Goal: Information Seeking & Learning: Learn about a topic

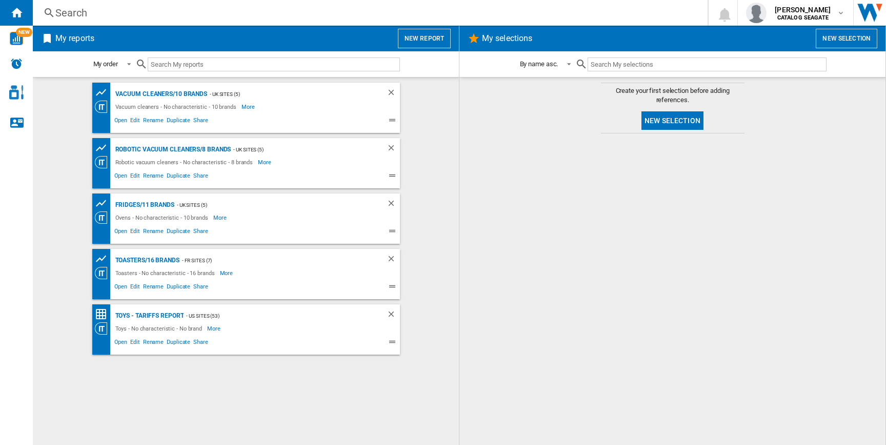
click at [425, 42] on button "New report" at bounding box center [424, 38] width 53 height 19
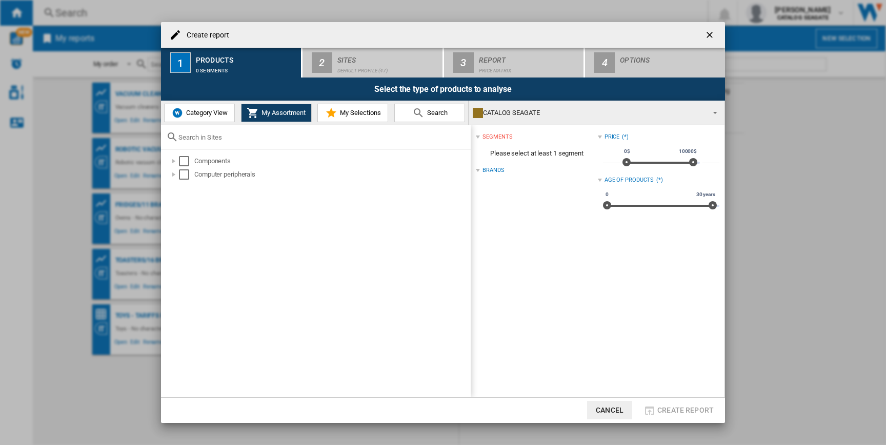
click at [222, 112] on span "Category View" at bounding box center [206, 113] width 44 height 8
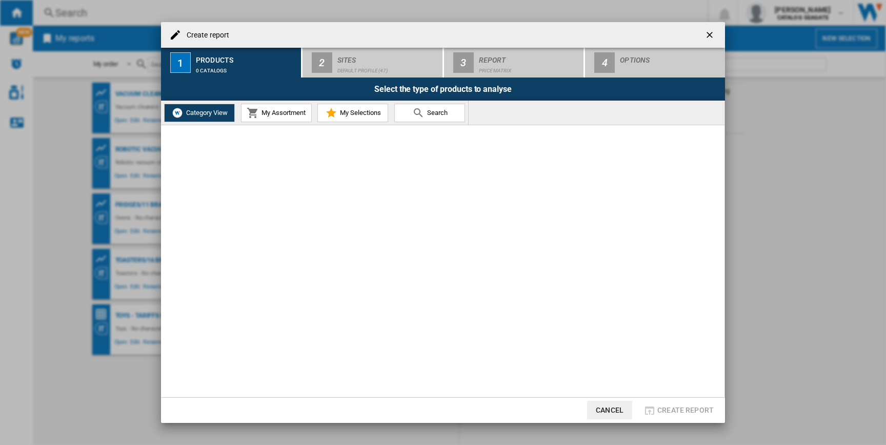
click at [217, 116] on span "Category View" at bounding box center [206, 113] width 44 height 8
click at [278, 110] on span "My Assortment" at bounding box center [282, 113] width 47 height 8
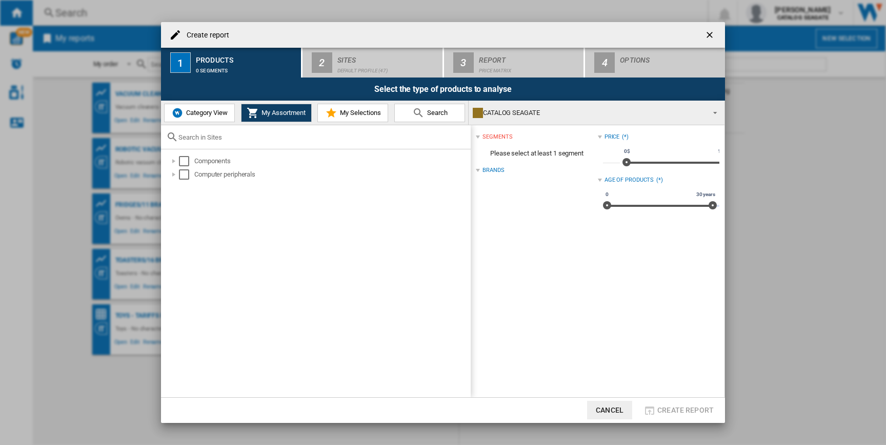
click at [219, 113] on span "Category View" at bounding box center [206, 113] width 44 height 8
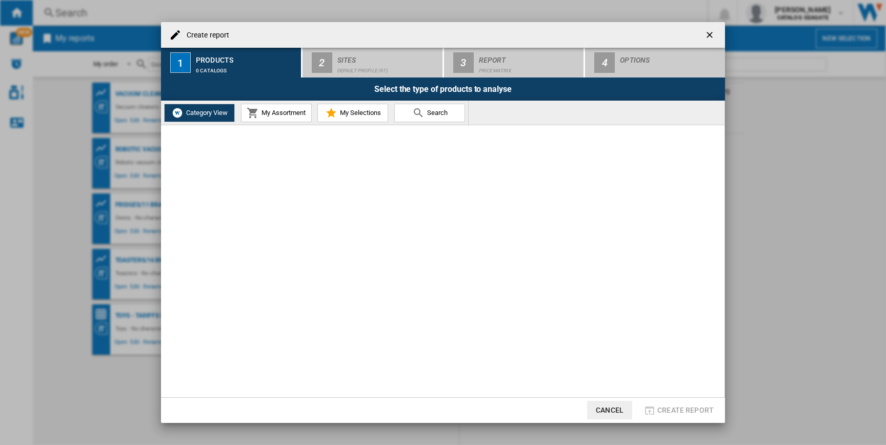
click at [352, 102] on div "Category View My Assortment My Selections Search" at bounding box center [315, 113] width 308 height 24
click at [353, 108] on button "My Selections" at bounding box center [352, 113] width 71 height 18
click at [258, 113] on md-icon at bounding box center [253, 113] width 12 height 12
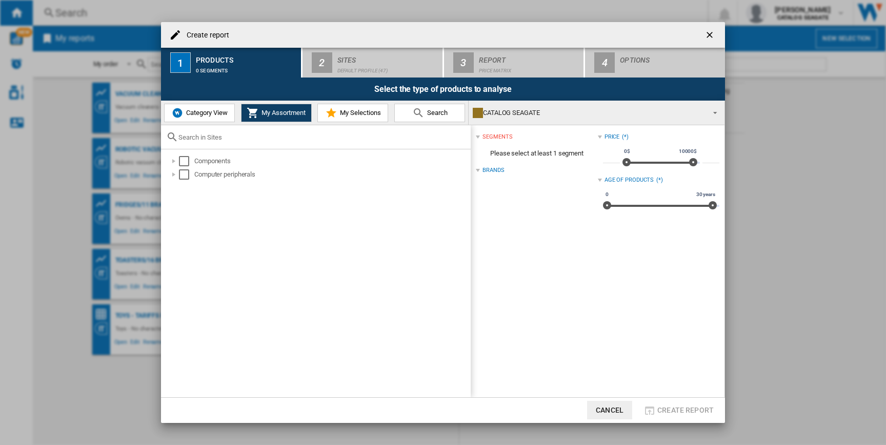
click at [250, 56] on div "Products" at bounding box center [246, 57] width 101 height 11
click at [193, 114] on span "Category View" at bounding box center [206, 113] width 44 height 8
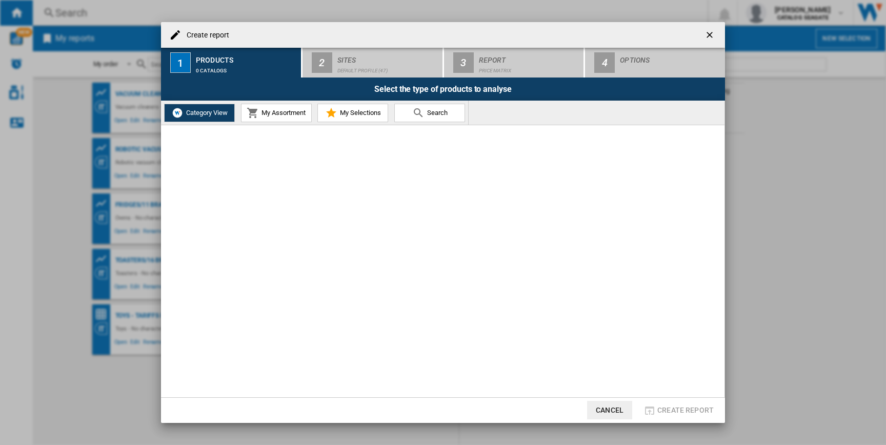
click at [609, 406] on button "Cancel" at bounding box center [609, 410] width 45 height 18
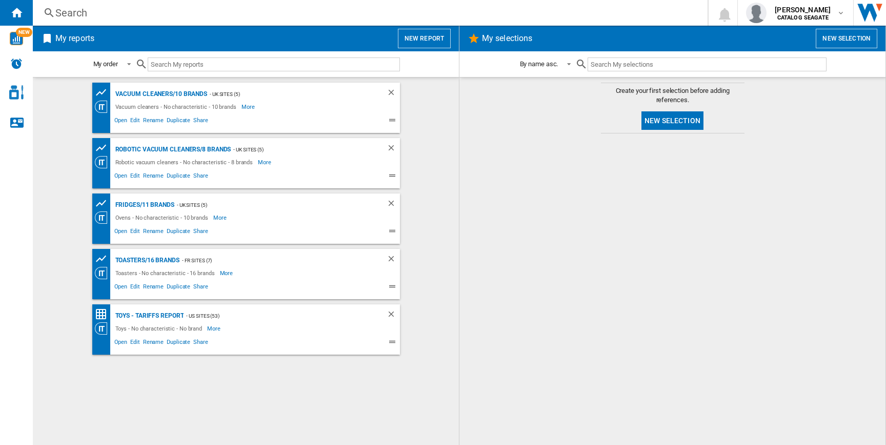
click at [423, 35] on button "New report" at bounding box center [424, 38] width 53 height 19
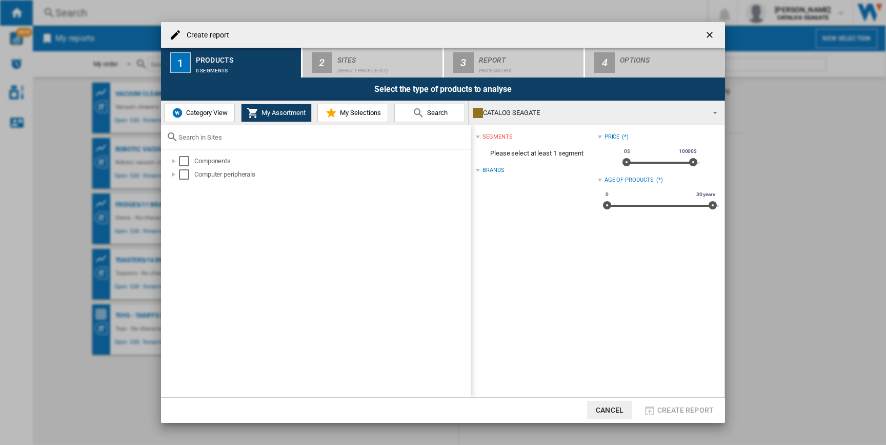
click at [207, 115] on span "Category View" at bounding box center [206, 113] width 44 height 8
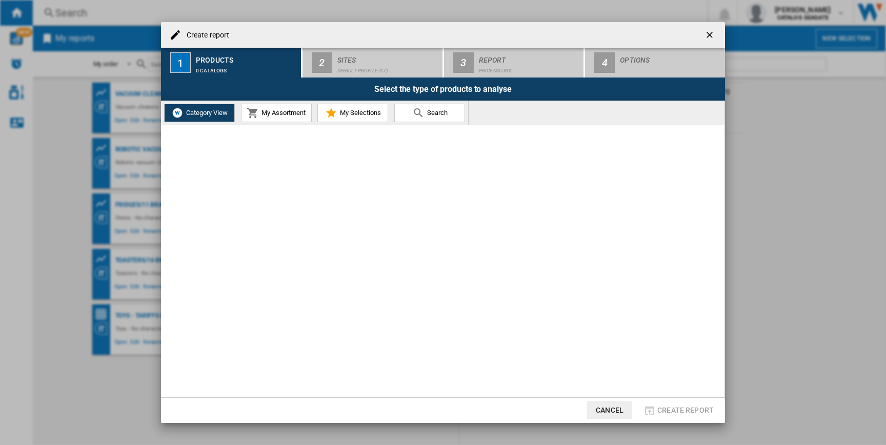
click at [709, 33] on ng-md-icon "getI18NText('BUTTONS.CLOSE_DIALOG')" at bounding box center [711, 36] width 12 height 12
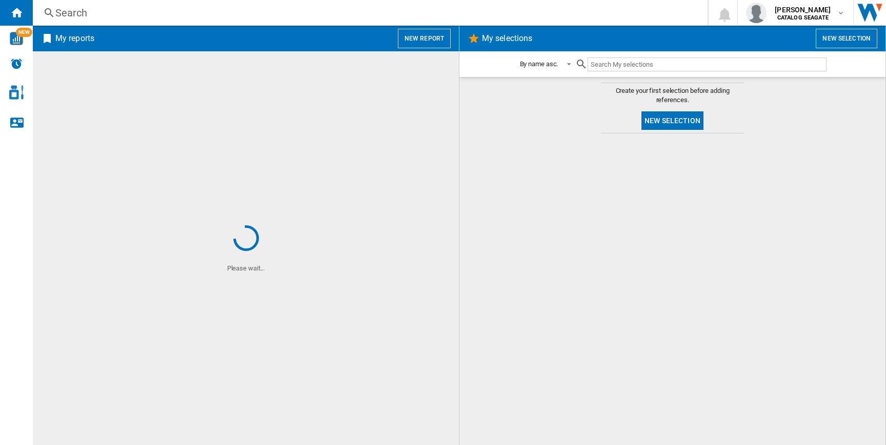
click at [428, 31] on button "New report" at bounding box center [424, 38] width 53 height 19
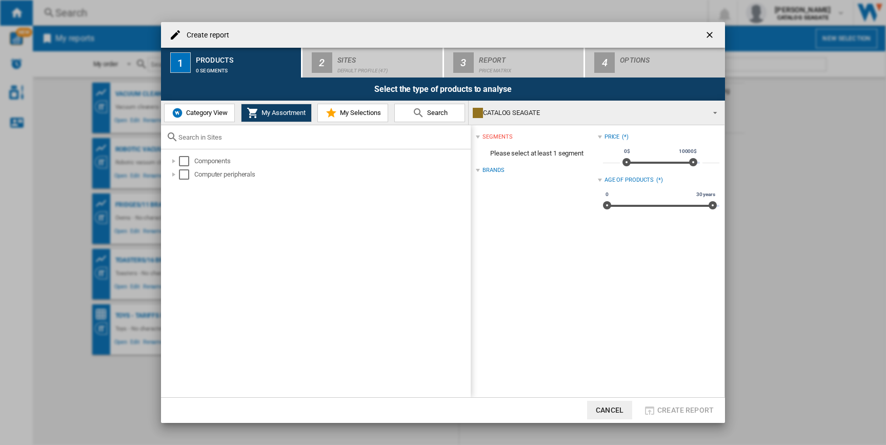
click at [210, 124] on div "Category View My Assortment My Selections Search" at bounding box center [315, 113] width 308 height 24
click at [206, 110] on span "Category View" at bounding box center [206, 113] width 44 height 8
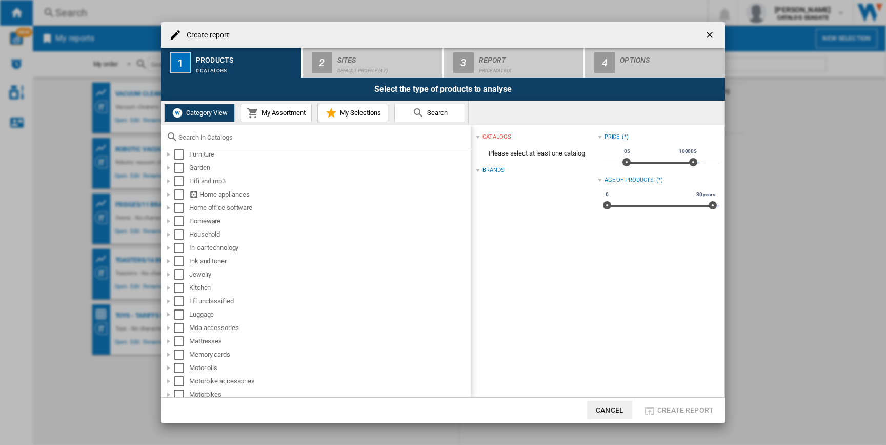
scroll to position [406, 0]
click at [182, 182] on div "Select" at bounding box center [179, 182] width 10 height 10
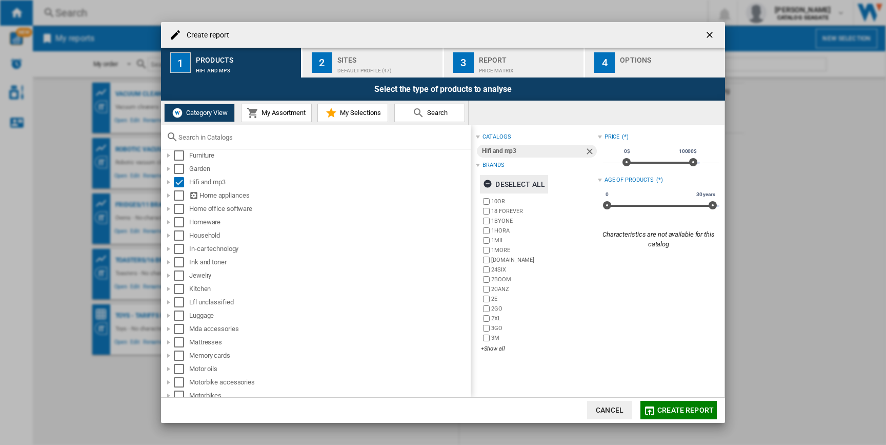
click at [511, 185] on div "Deselect all" at bounding box center [514, 184] width 62 height 18
click at [490, 347] on div "+Show all" at bounding box center [539, 349] width 116 height 8
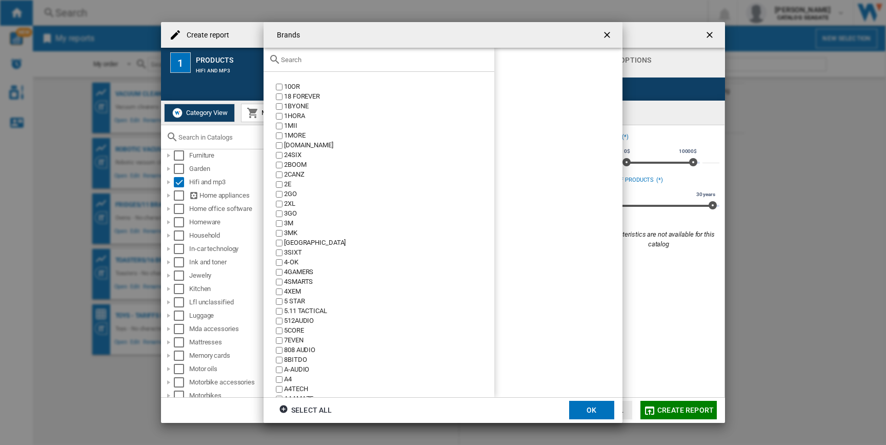
click at [364, 62] on input "text" at bounding box center [385, 60] width 208 height 8
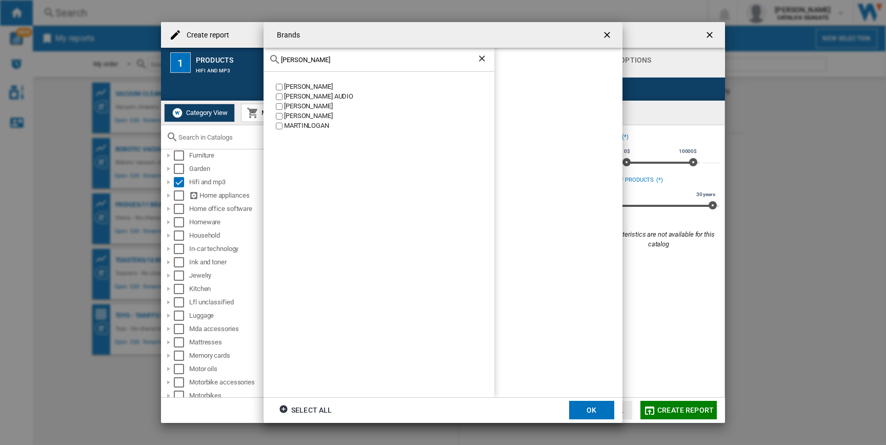
type input "martin"
click at [314, 106] on div "MARTIN LOGAN" at bounding box center [389, 107] width 210 height 10
click at [593, 410] on button "OK" at bounding box center [591, 410] width 45 height 18
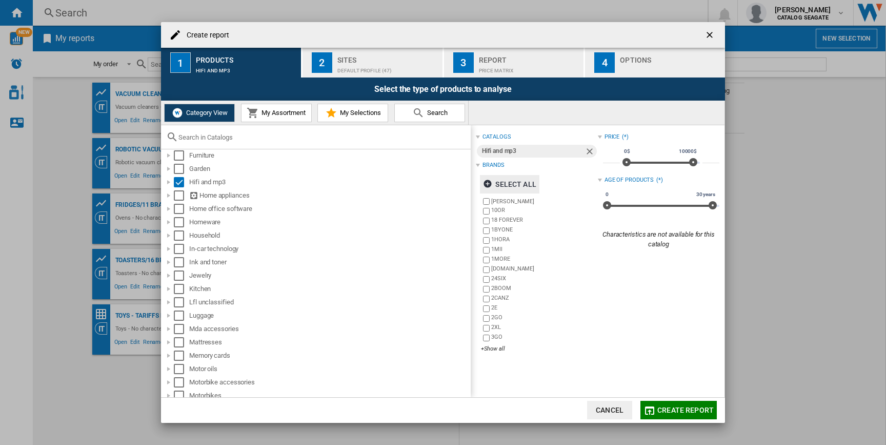
click at [397, 68] on div "Default profile (47)" at bounding box center [387, 68] width 101 height 11
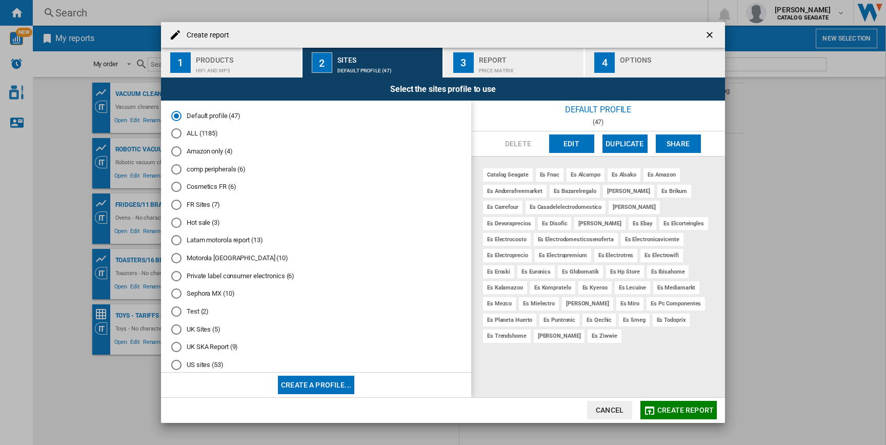
scroll to position [18, 0]
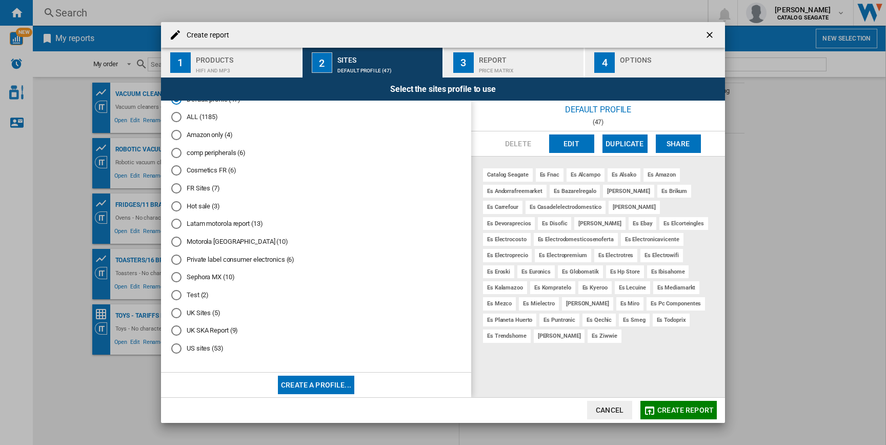
click at [192, 295] on md-radio-button "Test (2)" at bounding box center [316, 295] width 290 height 10
click at [575, 144] on button "Edit" at bounding box center [571, 143] width 45 height 18
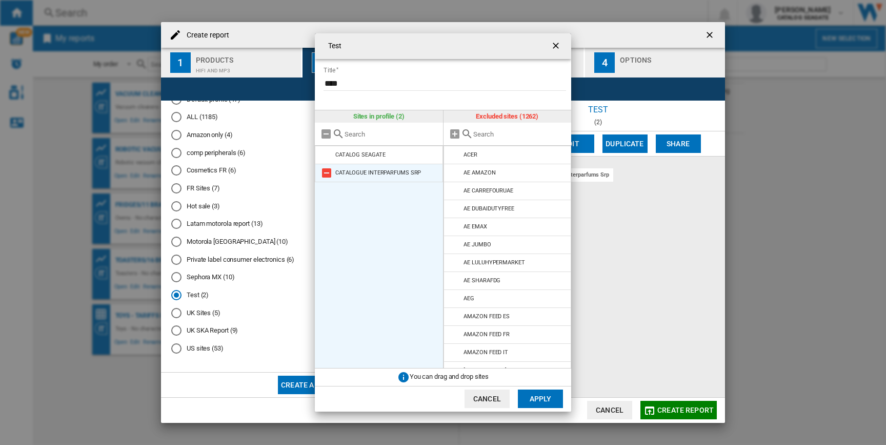
click at [327, 173] on md-icon at bounding box center [327, 173] width 12 height 12
click at [326, 154] on md-icon at bounding box center [327, 155] width 12 height 12
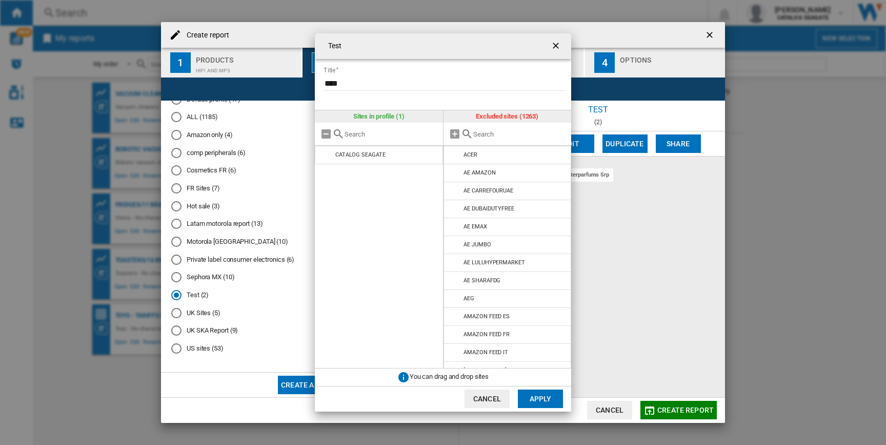
click at [486, 142] on div at bounding box center [508, 134] width 128 height 23
click at [487, 138] on div at bounding box center [508, 134] width 128 height 23
click at [487, 133] on input "text" at bounding box center [519, 134] width 93 height 8
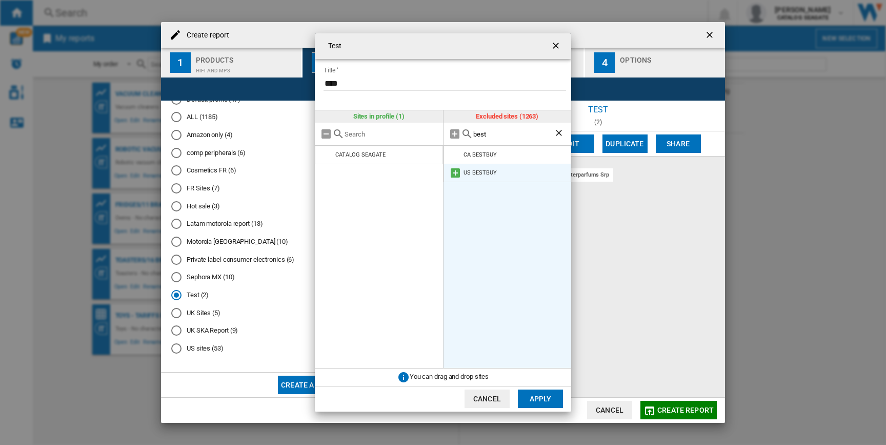
click at [455, 171] on md-icon at bounding box center [455, 173] width 12 height 12
click at [487, 137] on input "best" at bounding box center [513, 134] width 81 height 8
click at [458, 155] on md-icon at bounding box center [455, 155] width 12 height 12
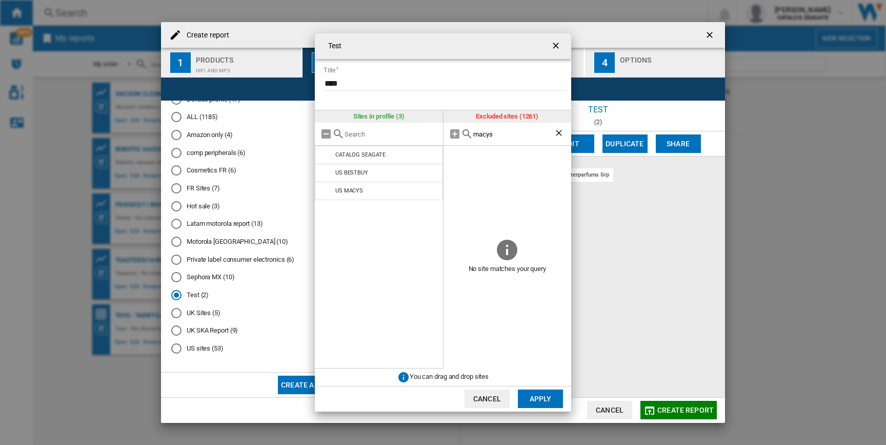
click at [487, 135] on input "macys" at bounding box center [513, 134] width 81 height 8
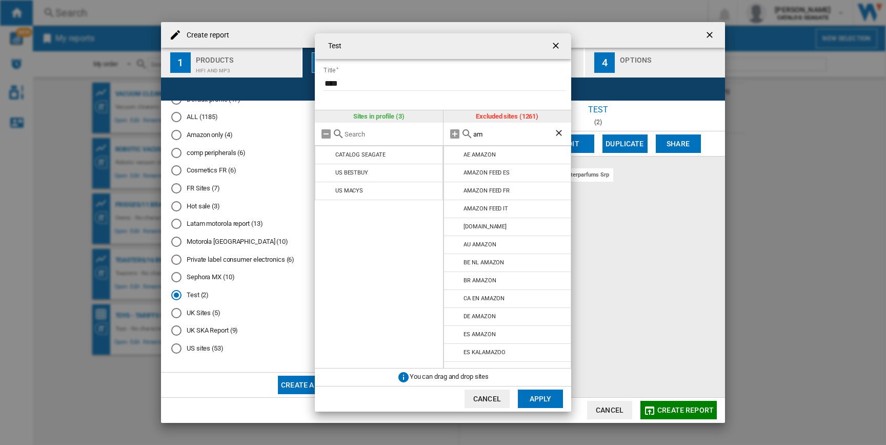
type input "a"
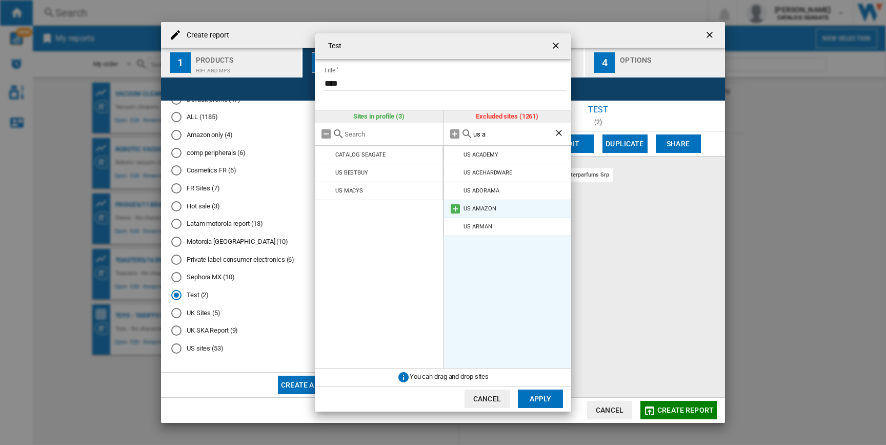
click at [454, 212] on md-icon at bounding box center [455, 209] width 12 height 12
click at [521, 133] on input "us a" at bounding box center [513, 134] width 81 height 8
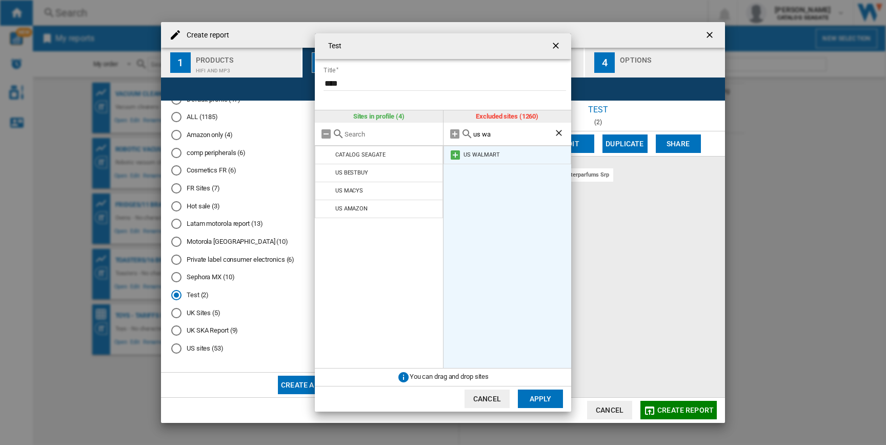
type input "us wa"
click at [449, 156] on md-icon at bounding box center [455, 155] width 12 height 12
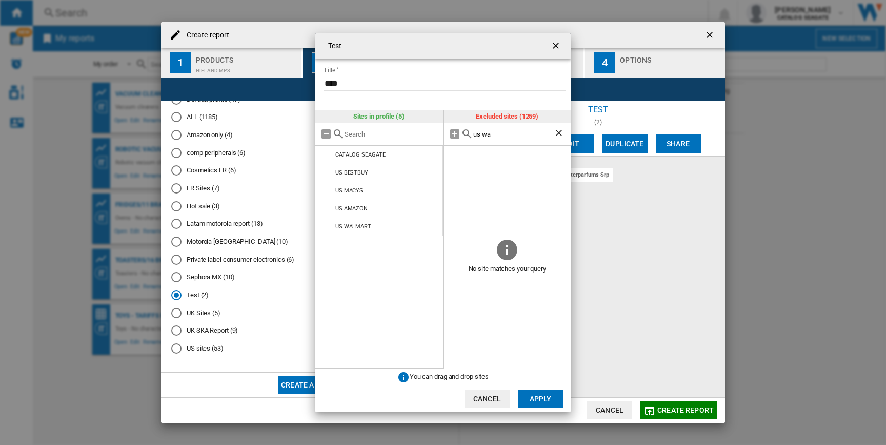
click at [547, 403] on button "Apply" at bounding box center [540, 398] width 45 height 18
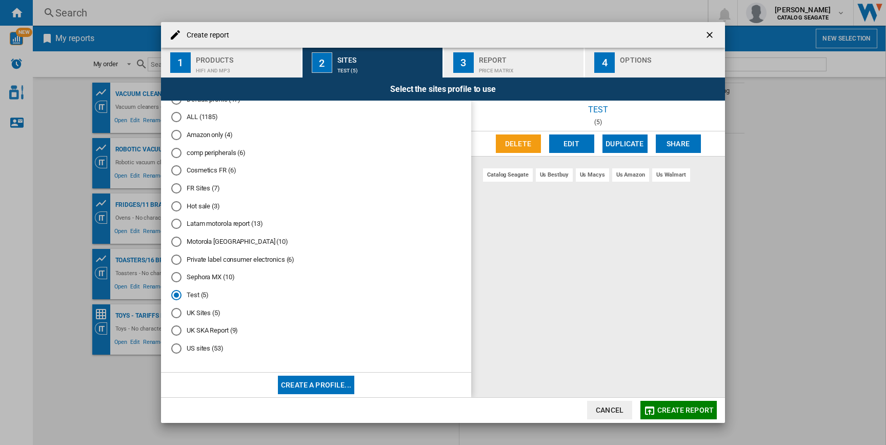
click at [516, 71] on div "Price Matrix" at bounding box center [529, 68] width 101 height 11
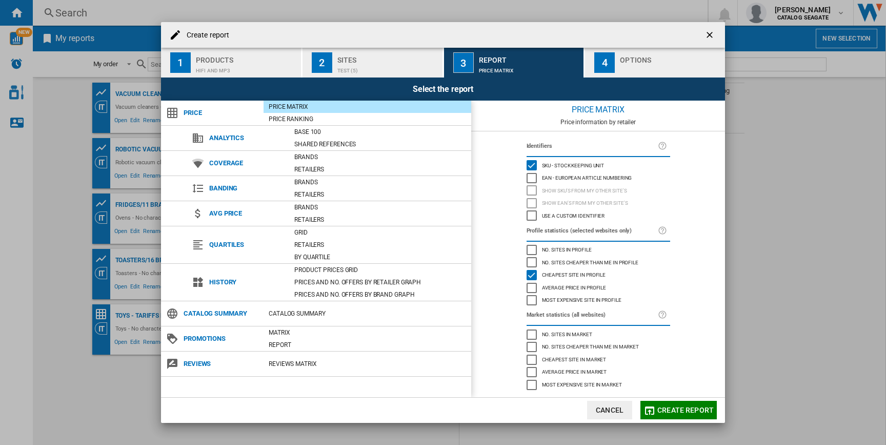
click at [618, 62] on button "4 Options" at bounding box center [655, 63] width 140 height 30
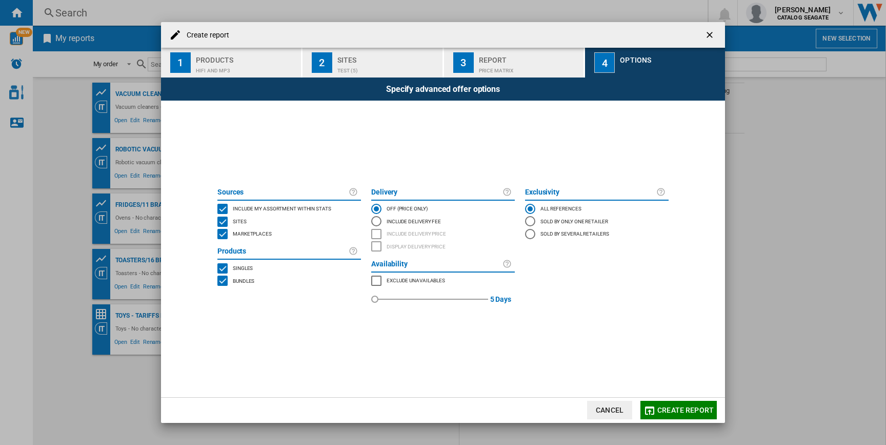
click at [502, 69] on div "Price Matrix" at bounding box center [529, 68] width 101 height 11
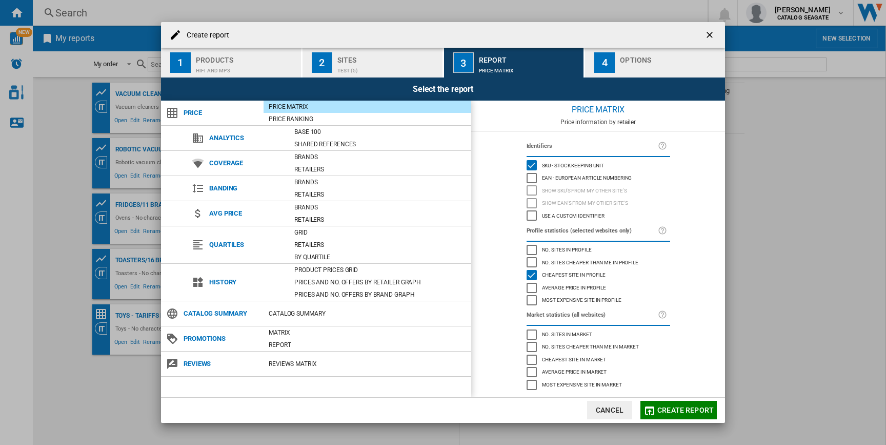
click at [677, 408] on span "Create report" at bounding box center [685, 410] width 56 height 8
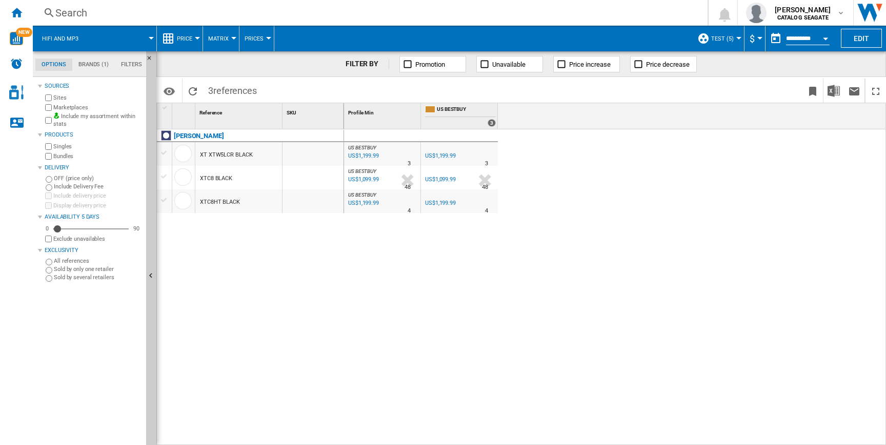
click at [813, 36] on input "**********" at bounding box center [808, 39] width 44 height 9
click at [827, 38] on div "Open calendar" at bounding box center [825, 38] width 5 height 3
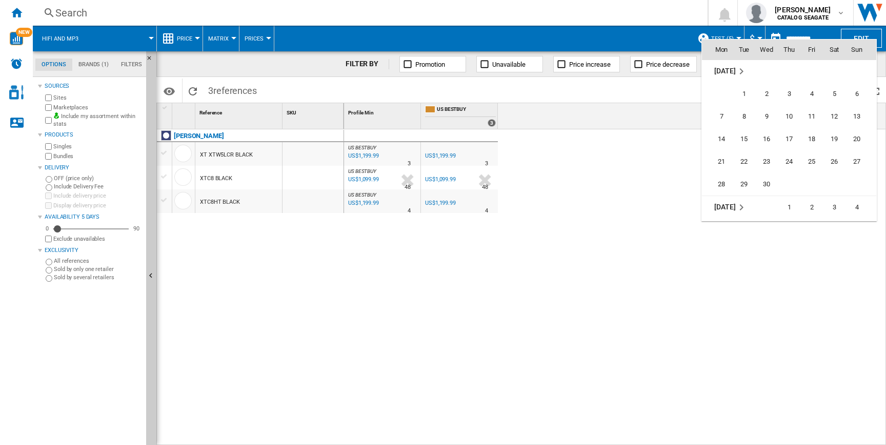
scroll to position [4347, 0]
click at [765, 92] on span "2" at bounding box center [766, 96] width 21 height 21
type input "**********"
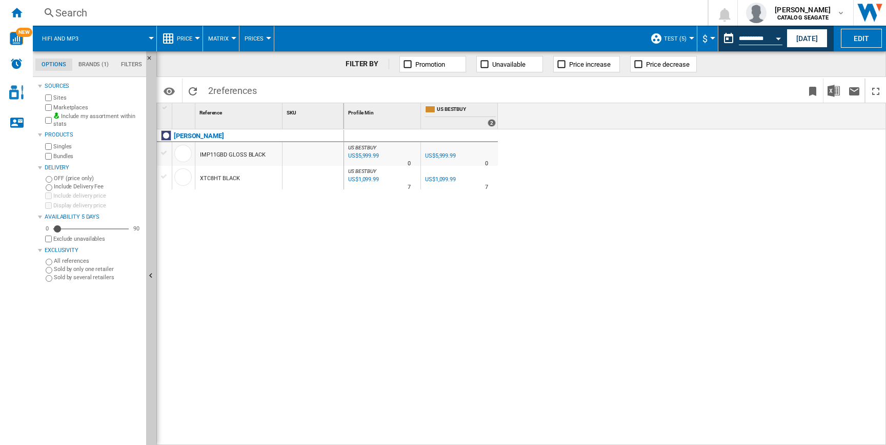
click at [224, 155] on div "IMP11GBD GLOSS BLACK" at bounding box center [233, 155] width 66 height 24
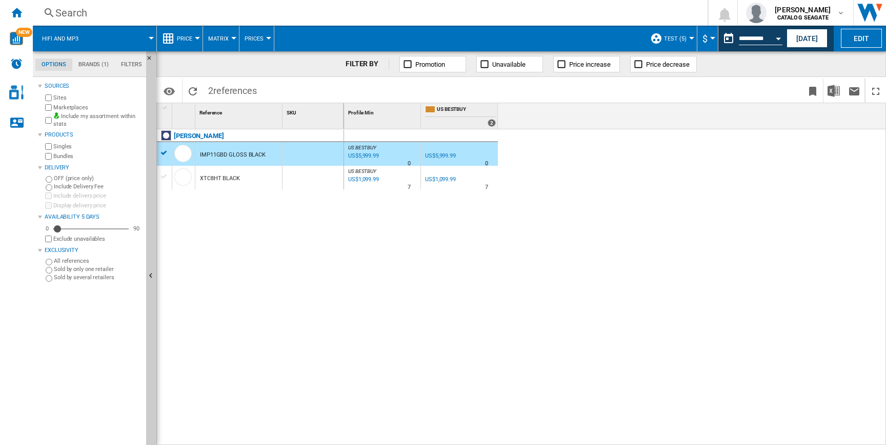
click at [224, 155] on div "IMP11GBD GLOSS BLACK" at bounding box center [233, 155] width 66 height 24
drag, startPoint x: 263, startPoint y: 155, endPoint x: 213, endPoint y: 151, distance: 50.4
click at [213, 151] on div "IMP11GBD GLOSS BLACK" at bounding box center [238, 154] width 87 height 24
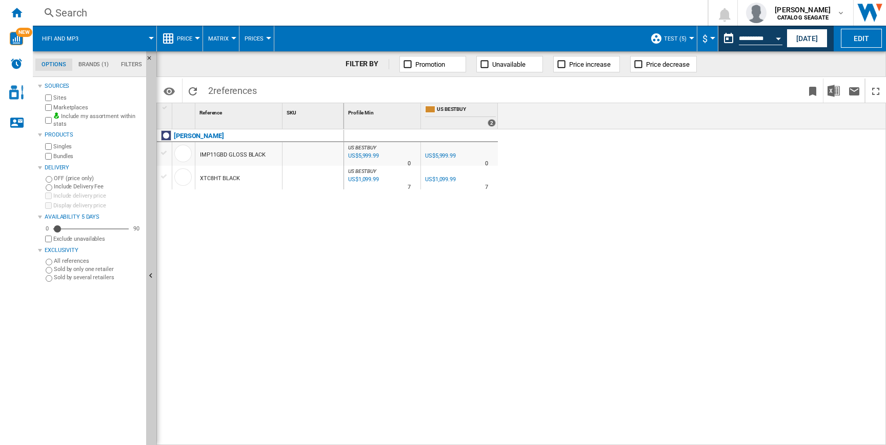
click at [218, 155] on div "IMP11GBD GLOSS BLACK" at bounding box center [233, 155] width 66 height 24
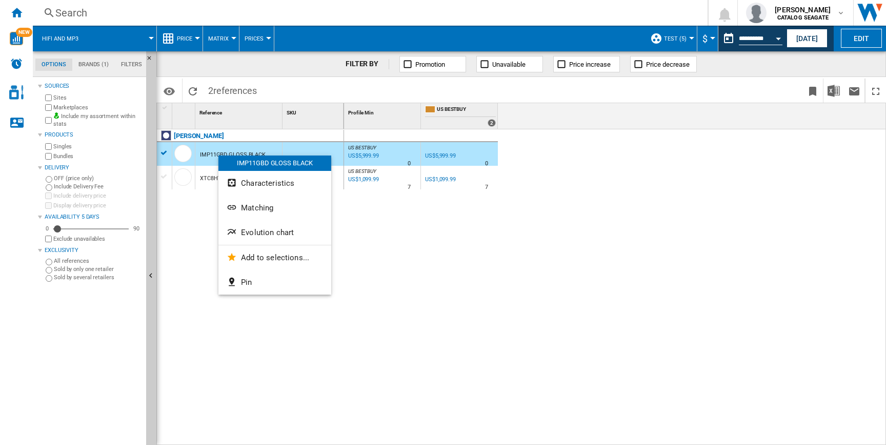
click at [268, 166] on div "IMP11GBD GLOSS BLACK" at bounding box center [274, 162] width 113 height 15
click at [268, 166] on div "XTC8HT BLACK" at bounding box center [238, 178] width 87 height 24
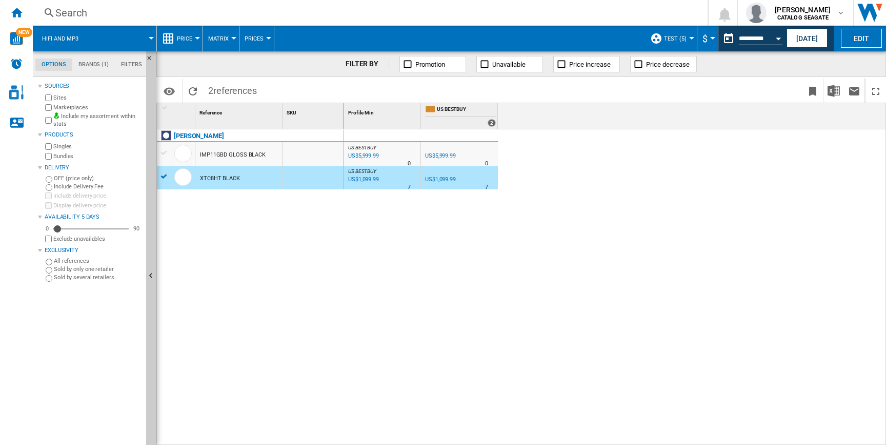
click at [268, 166] on div "XTC8HT BLACK" at bounding box center [238, 178] width 87 height 24
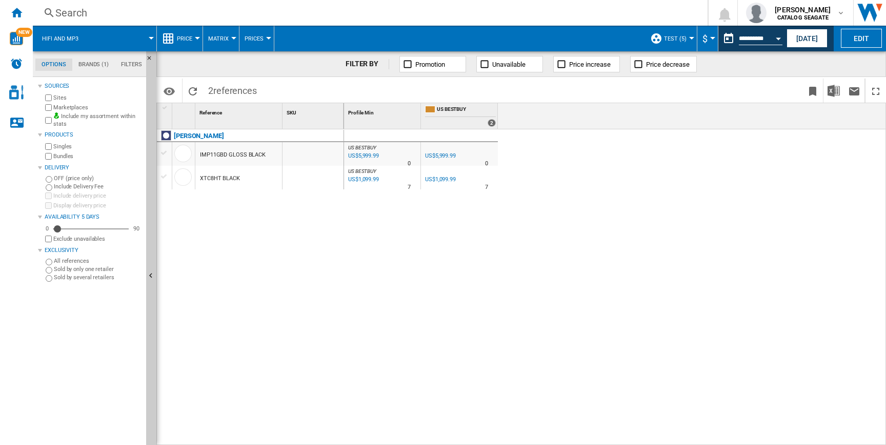
click at [246, 154] on div "IMP11GBD GLOSS BLACK" at bounding box center [233, 155] width 66 height 24
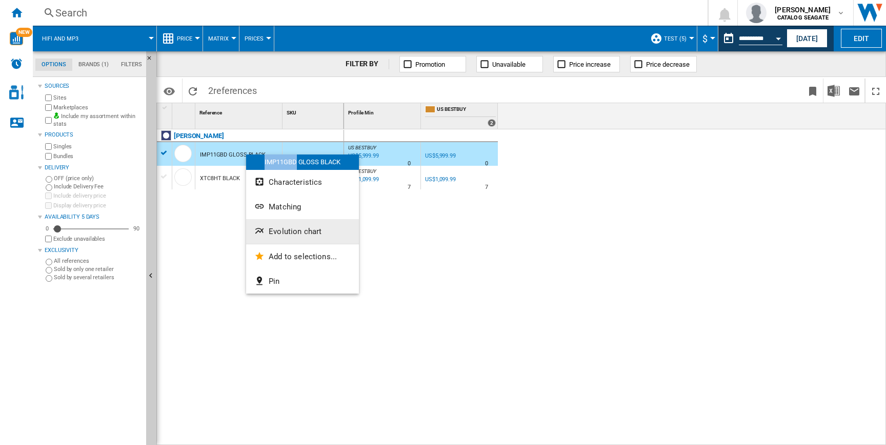
click at [266, 231] on ng-md-icon "Evolution chart" at bounding box center [260, 232] width 12 height 12
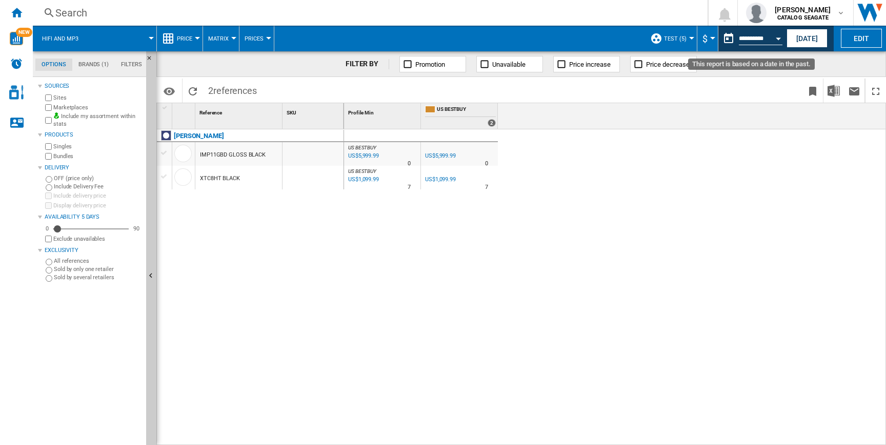
click at [760, 39] on input "**********" at bounding box center [761, 39] width 44 height 9
click at [773, 37] on button "Open calendar" at bounding box center [778, 37] width 18 height 18
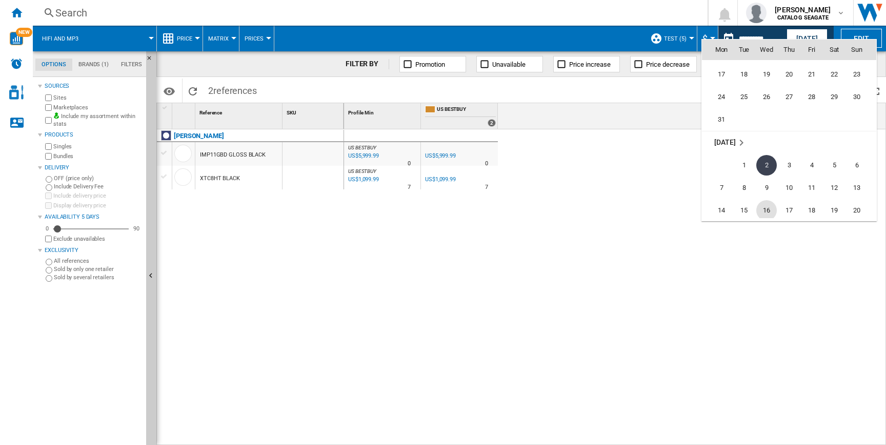
scroll to position [4260, 0]
click at [770, 117] on span "26" at bounding box center [766, 114] width 21 height 21
type input "**********"
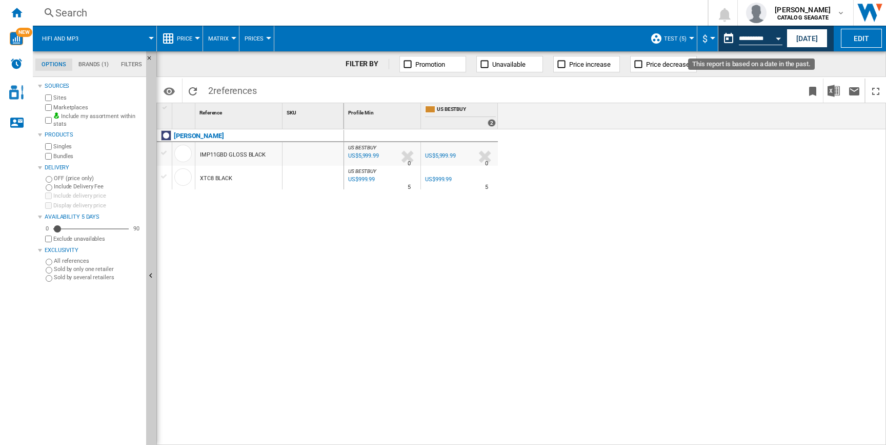
click at [778, 39] on button "Open calendar" at bounding box center [778, 37] width 18 height 18
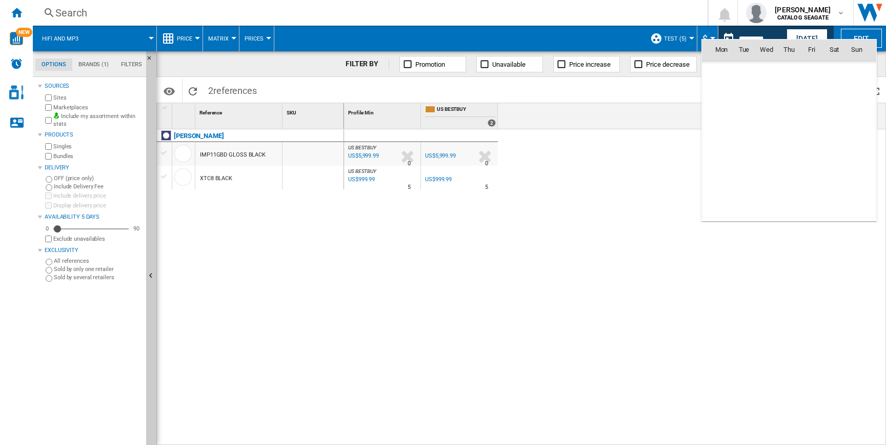
scroll to position [4213, 0]
click at [770, 136] on span "19" at bounding box center [766, 139] width 21 height 21
type input "**********"
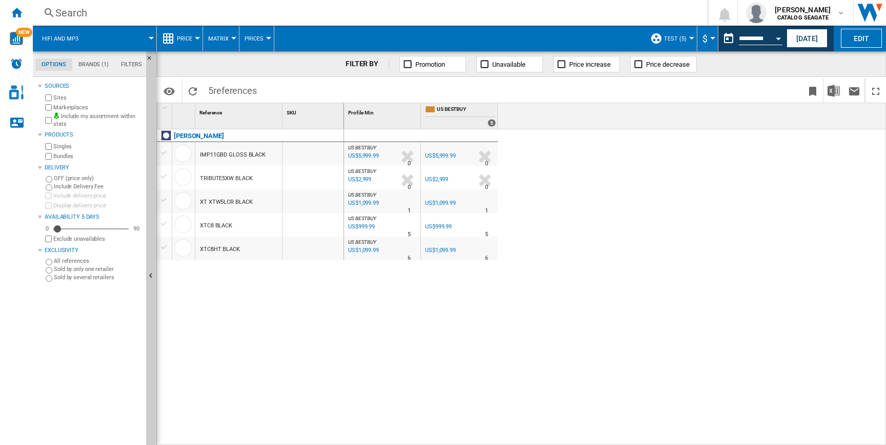
click at [774, 45] on md-datepicker "**********" at bounding box center [754, 38] width 73 height 21
click at [768, 37] on input "**********" at bounding box center [761, 39] width 44 height 9
click at [778, 40] on button "Open calendar" at bounding box center [778, 37] width 18 height 18
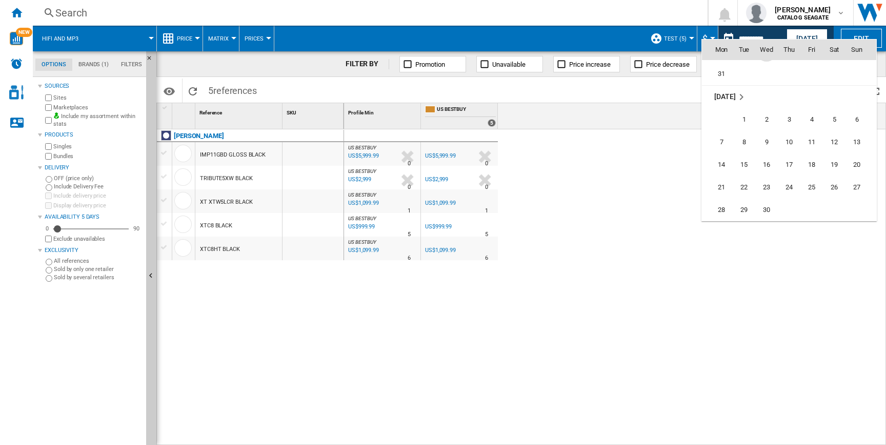
scroll to position [4325, 0]
click at [766, 165] on span "16" at bounding box center [766, 163] width 21 height 21
type input "**********"
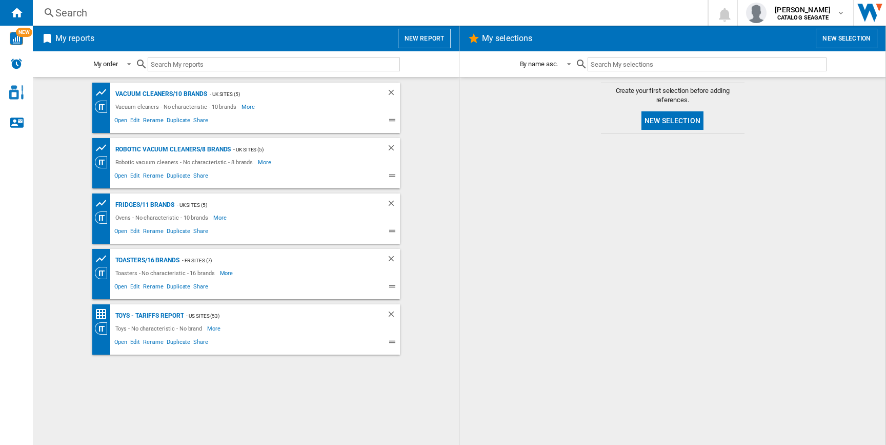
click at [427, 36] on button "New report" at bounding box center [424, 38] width 53 height 19
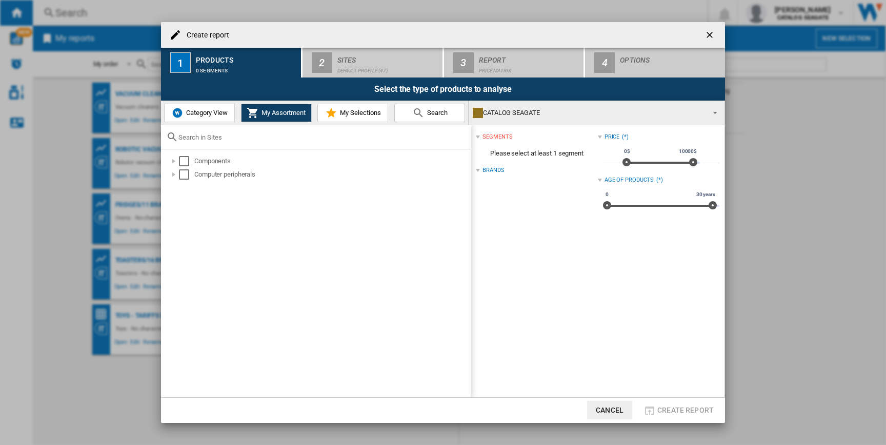
click at [180, 112] on img at bounding box center [177, 113] width 12 height 12
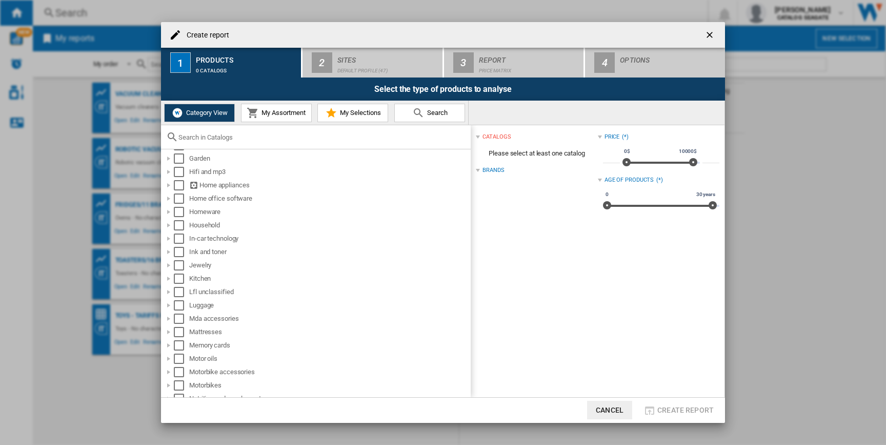
scroll to position [416, 0]
click at [170, 170] on div at bounding box center [169, 172] width 10 height 10
click at [180, 186] on div at bounding box center [180, 186] width 10 height 10
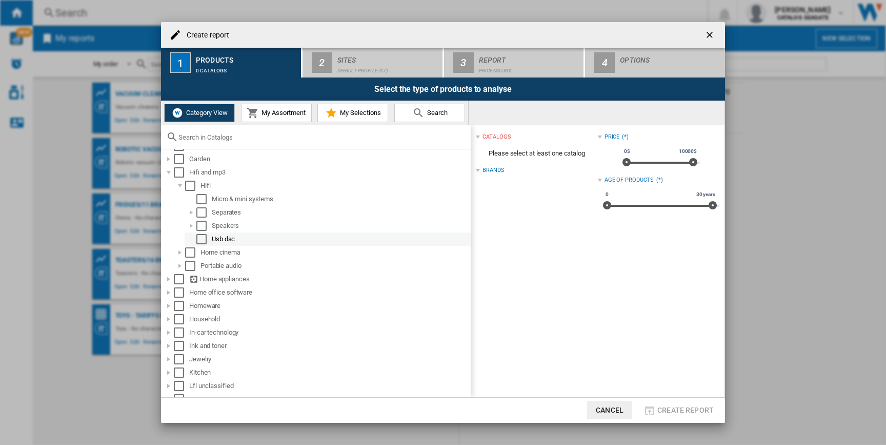
click at [200, 240] on div "Select" at bounding box center [201, 239] width 10 height 10
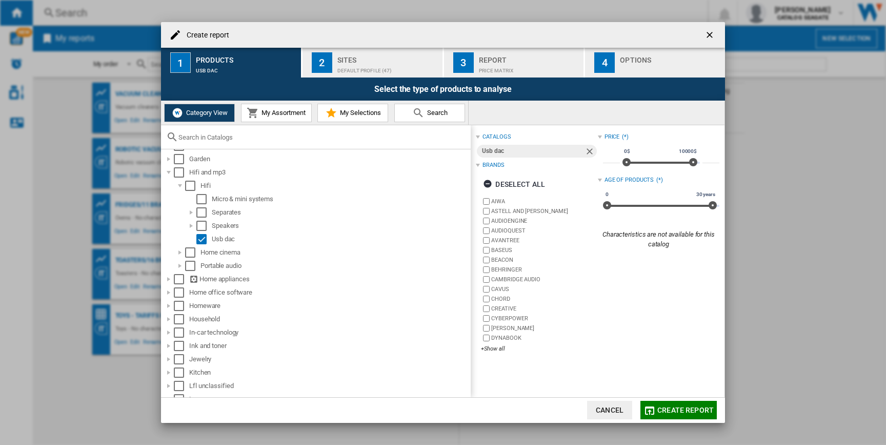
click at [375, 70] on div "Default profile (47)" at bounding box center [387, 68] width 101 height 11
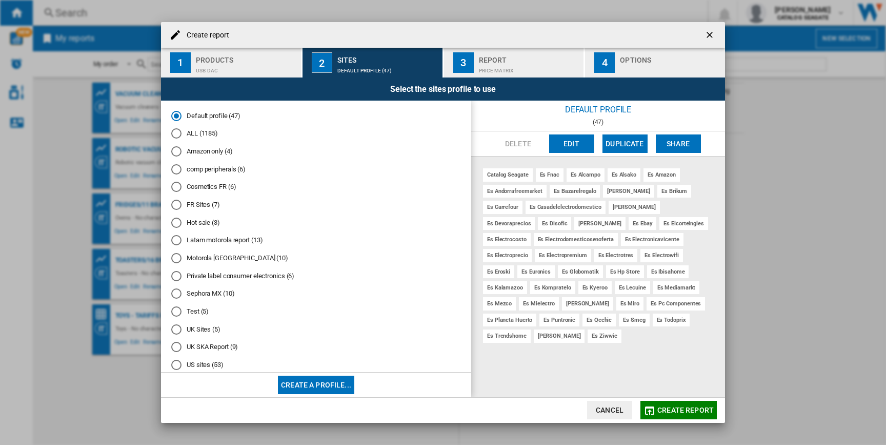
click at [175, 316] on div "Test (5)" at bounding box center [176, 311] width 10 height 10
click at [706, 409] on span "Create report" at bounding box center [685, 410] width 56 height 8
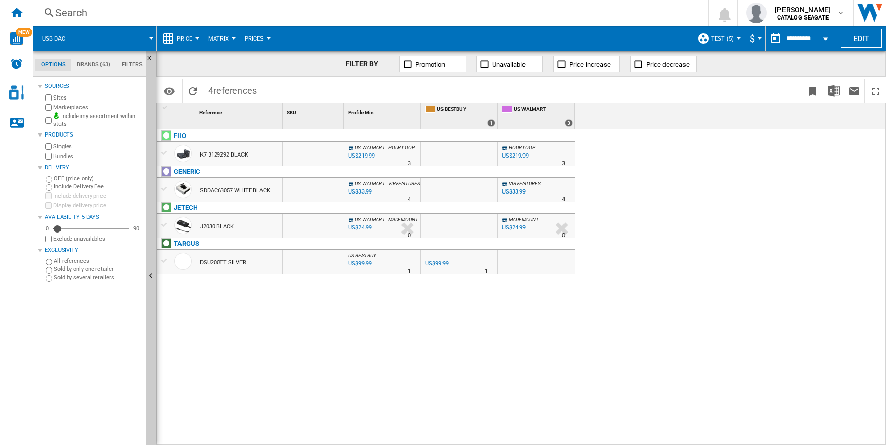
click at [91, 34] on span at bounding box center [115, 39] width 72 height 26
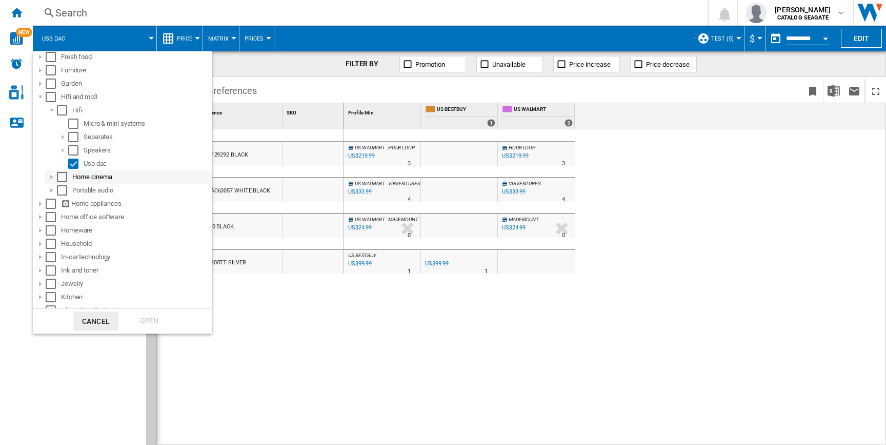
scroll to position [428, 0]
click at [73, 176] on div "Select" at bounding box center [73, 176] width 10 height 10
click at [63, 146] on div at bounding box center [63, 149] width 10 height 10
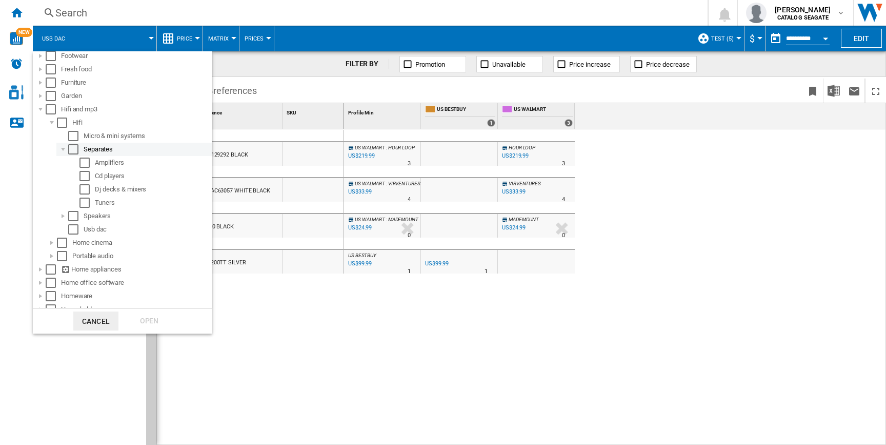
click at [63, 146] on div at bounding box center [63, 149] width 10 height 10
click at [651, 246] on md-backdrop at bounding box center [443, 222] width 886 height 445
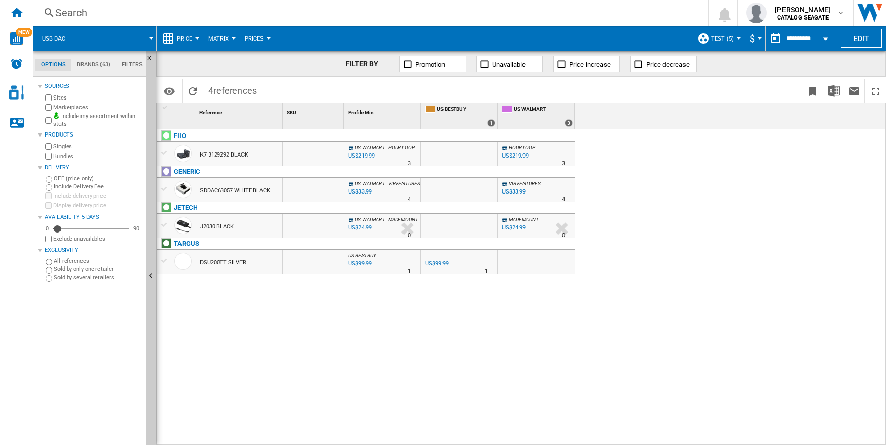
click at [186, 47] on button "Price" at bounding box center [187, 39] width 21 height 26
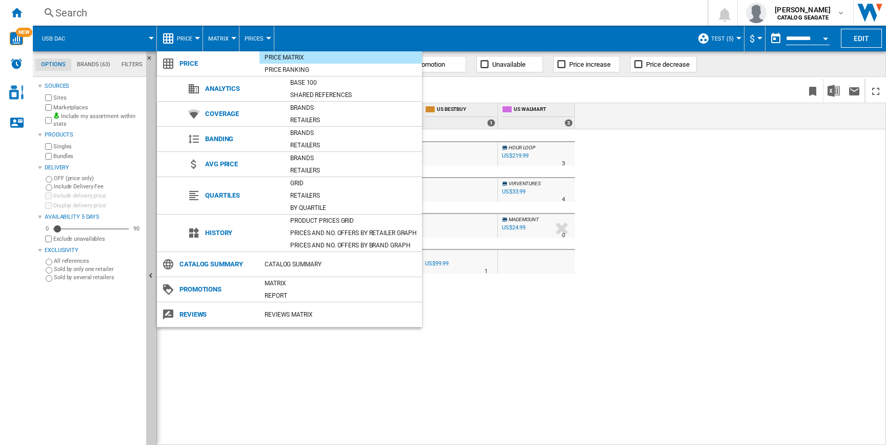
click at [475, 301] on md-backdrop at bounding box center [443, 222] width 886 height 445
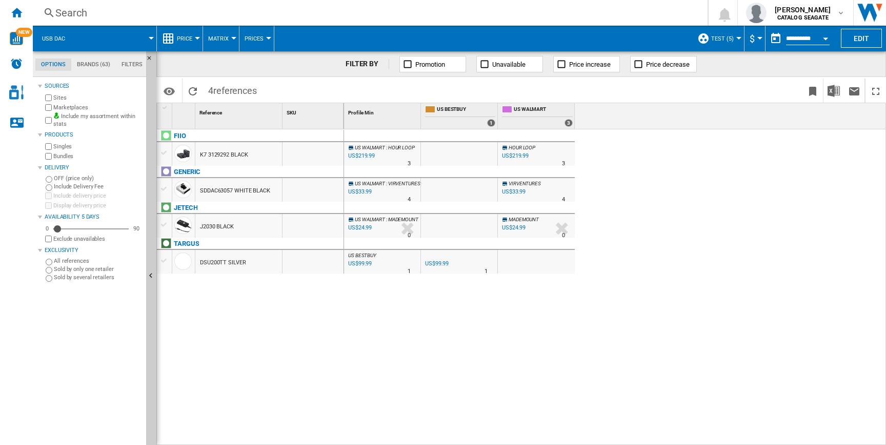
click at [76, 27] on div "Usb dac" at bounding box center [94, 39] width 113 height 26
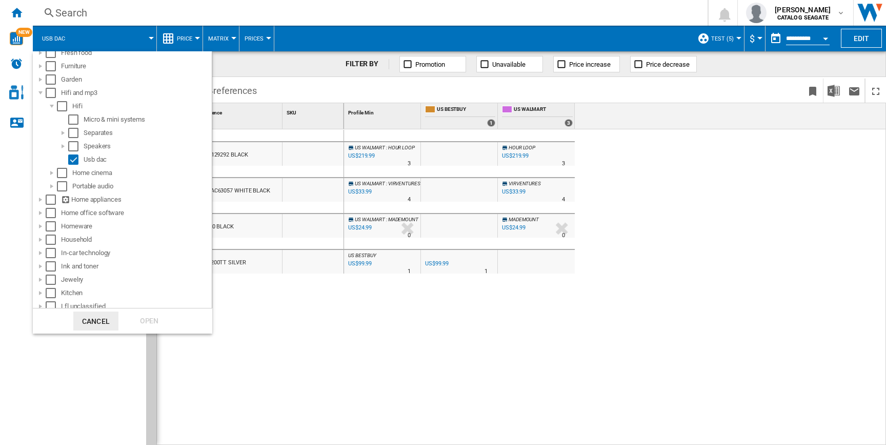
scroll to position [438, 0]
click at [74, 167] on div "Select" at bounding box center [73, 166] width 10 height 10
click at [52, 179] on div at bounding box center [52, 179] width 10 height 10
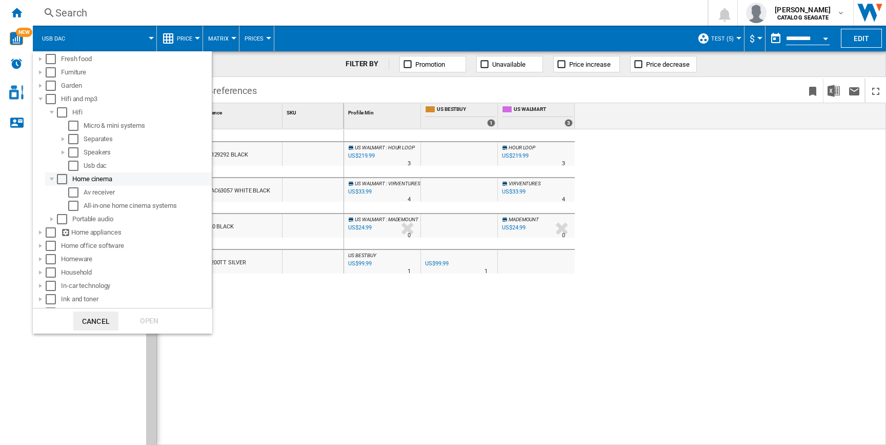
click at [52, 179] on div at bounding box center [52, 179] width 10 height 10
click at [64, 179] on div "Select" at bounding box center [62, 179] width 10 height 10
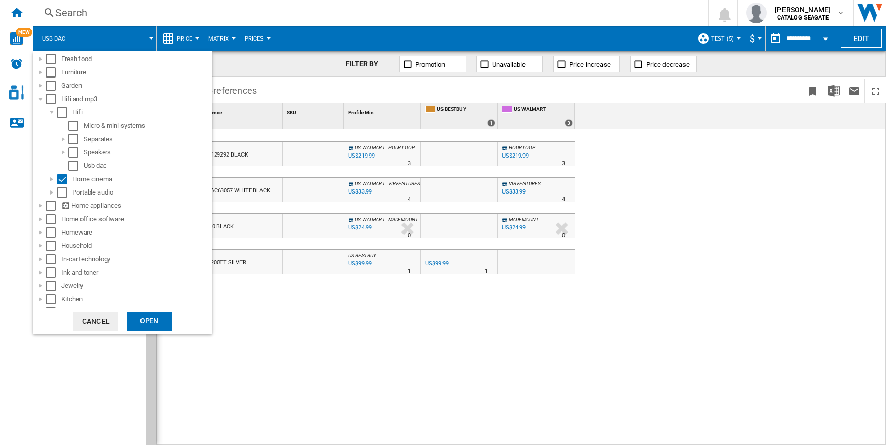
click at [151, 323] on div "Open" at bounding box center [149, 320] width 45 height 19
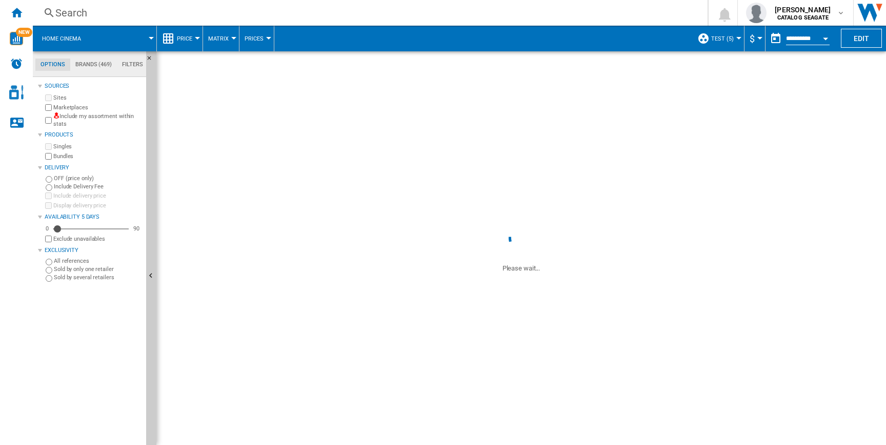
click at [195, 35] on button "Price" at bounding box center [187, 39] width 21 height 26
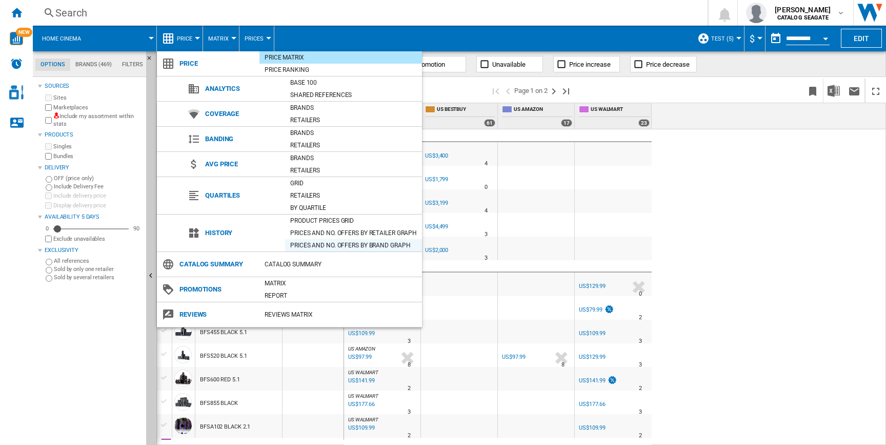
click at [389, 248] on div "Prices and No. offers by brand graph" at bounding box center [353, 245] width 137 height 10
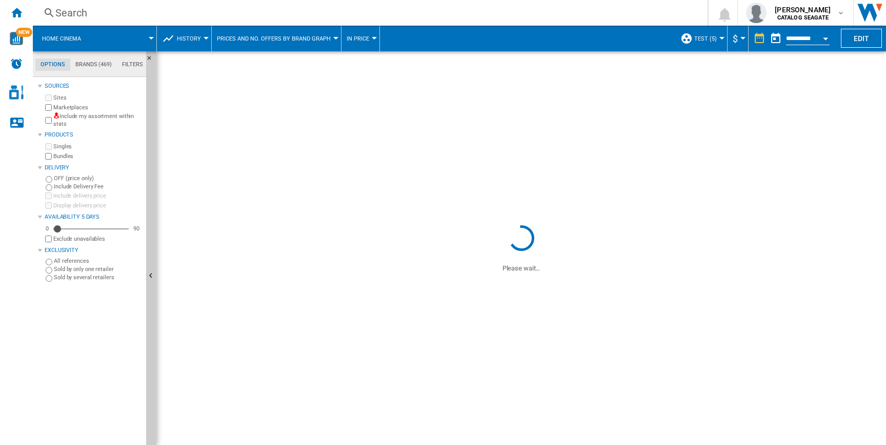
click at [389, 248] on span at bounding box center [313, 248] width 314 height 50
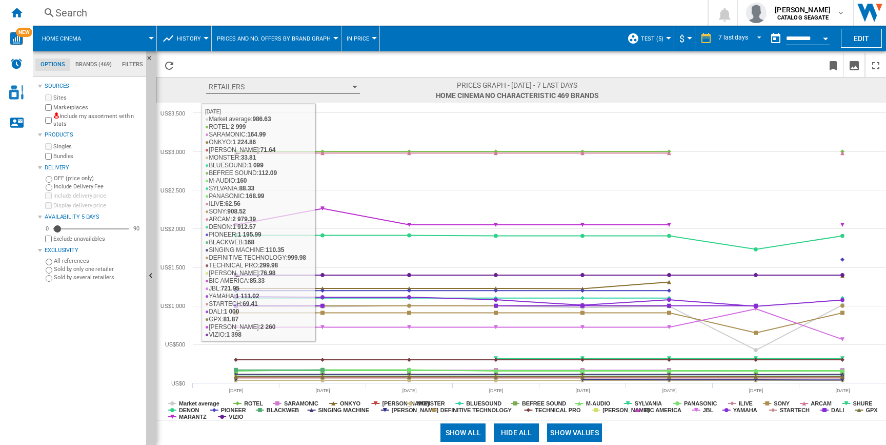
click at [342, 93] on span "Retailers Retailers US AMAZON US BESTBUY US WALMART Remove all Apply" at bounding box center [321, 90] width 230 height 20
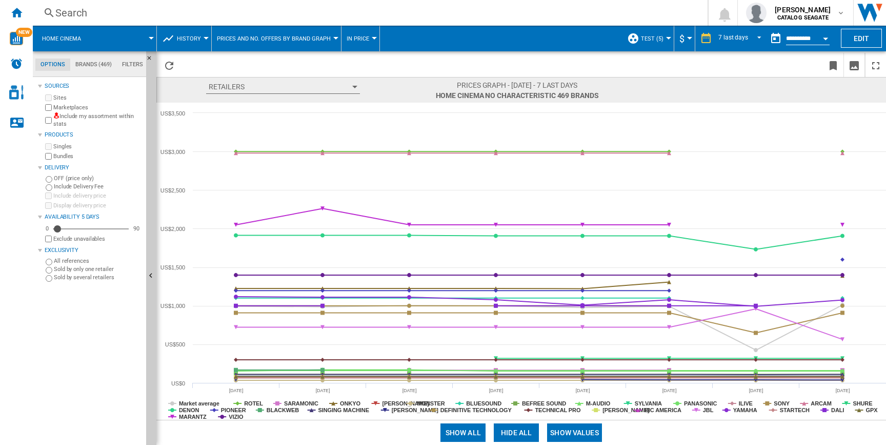
click at [347, 86] on button "Retailers" at bounding box center [283, 87] width 154 height 14
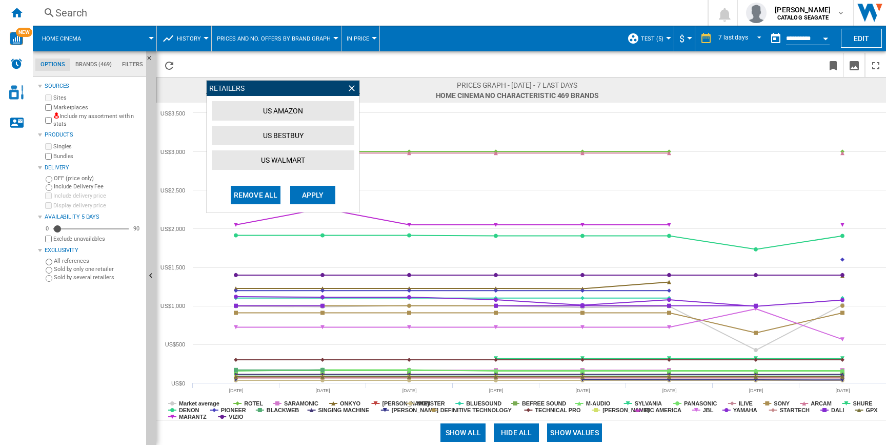
click at [381, 106] on rect at bounding box center [521, 261] width 730 height 317
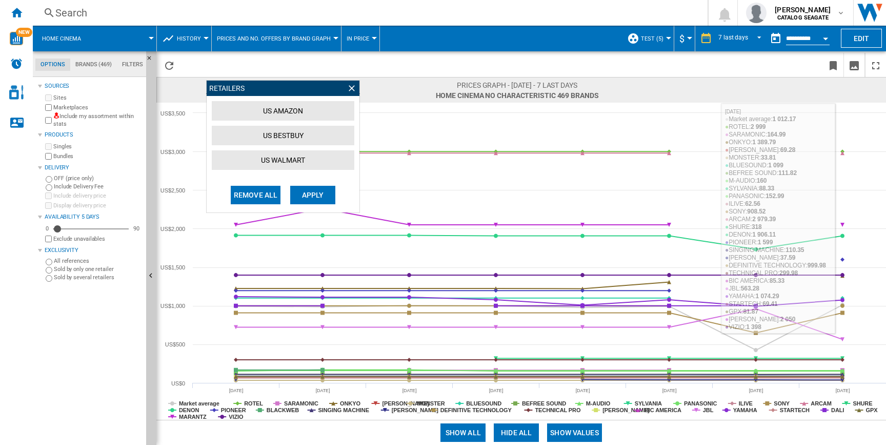
click at [586, 71] on span at bounding box center [663, 65] width 322 height 24
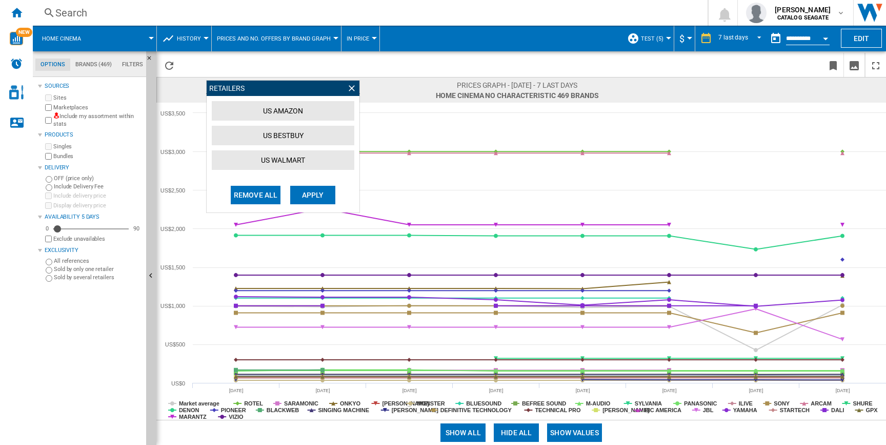
click at [355, 87] on ng-md-icon at bounding box center [352, 88] width 10 height 10
